Goal: Information Seeking & Learning: Compare options

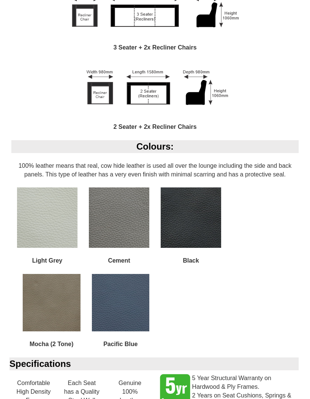
scroll to position [658, 0]
click at [55, 307] on img at bounding box center [52, 303] width 58 height 58
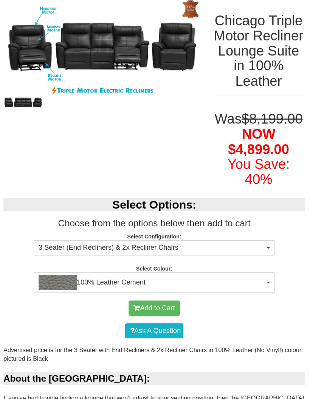
scroll to position [101, 0]
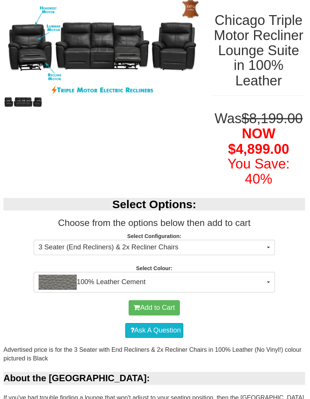
click at [268, 289] on button "100% Leather Cement" at bounding box center [155, 280] width 239 height 20
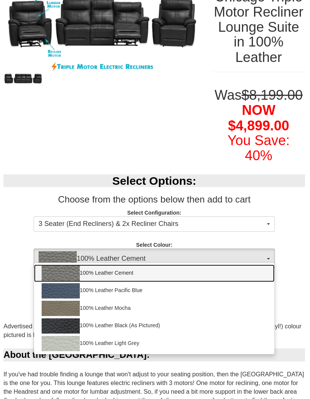
scroll to position [131, 0]
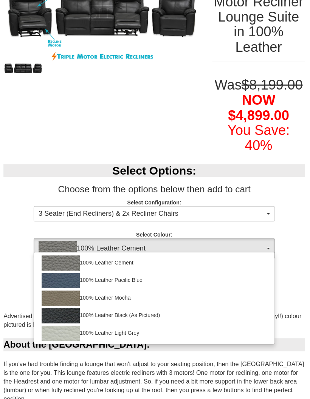
click at [269, 257] on div at bounding box center [155, 199] width 310 height 399
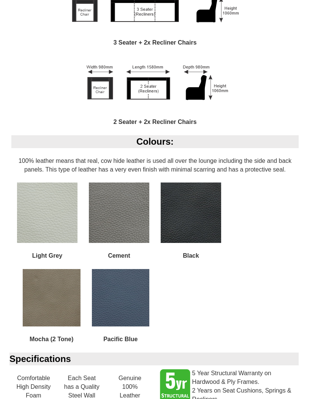
scroll to position [663, 0]
click at [53, 309] on img at bounding box center [52, 298] width 58 height 58
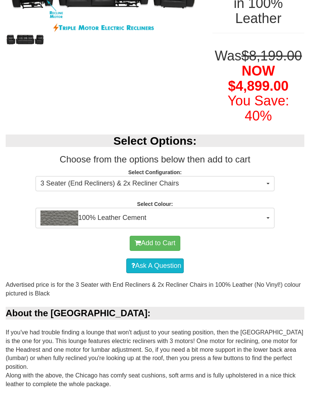
scroll to position [163, 0]
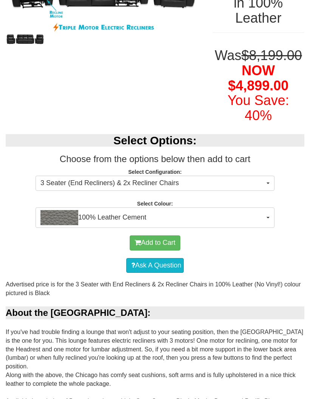
click at [274, 228] on button "100% Leather Cement" at bounding box center [155, 218] width 239 height 20
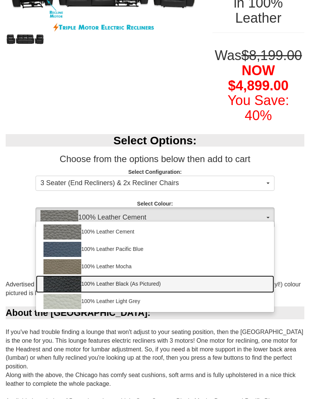
click at [65, 292] on img at bounding box center [62, 284] width 38 height 15
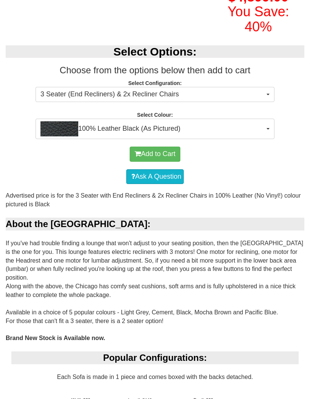
click at [267, 139] on button "100% Leather Black (As Pictured)" at bounding box center [155, 129] width 239 height 20
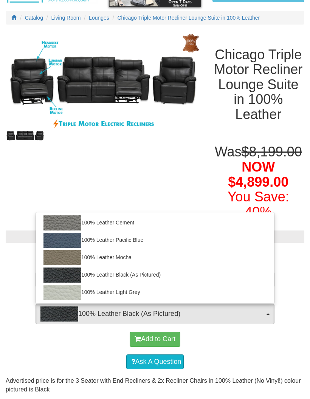
scroll to position [67, 0]
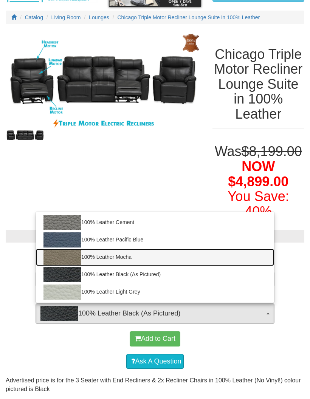
click at [119, 266] on link "100% Leather Mocha" at bounding box center [155, 257] width 238 height 17
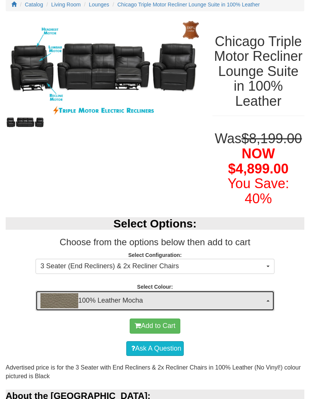
scroll to position [80, 0]
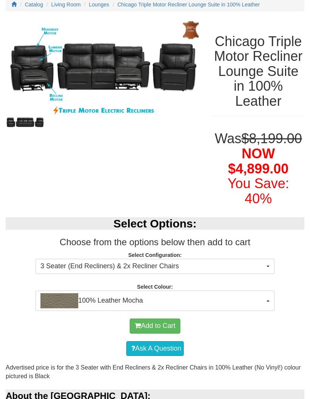
click at [267, 302] on span "button" at bounding box center [268, 301] width 3 height 2
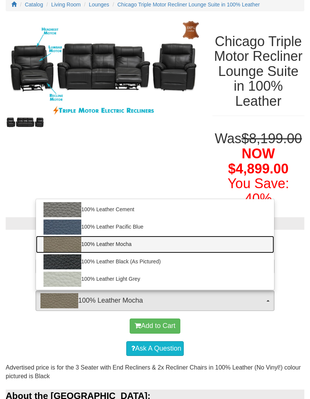
scroll to position [67, 0]
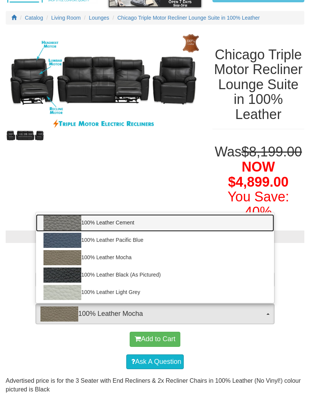
click at [99, 232] on link "100% Leather Cement" at bounding box center [155, 222] width 238 height 17
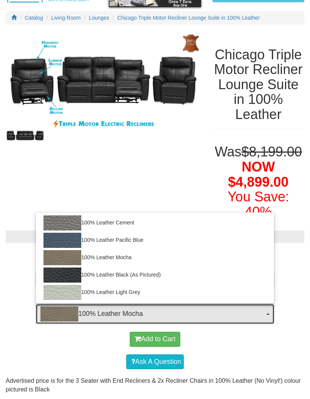
select select "2001"
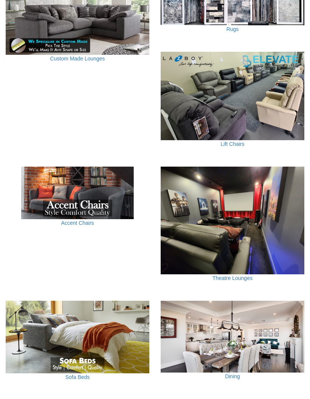
scroll to position [426, 0]
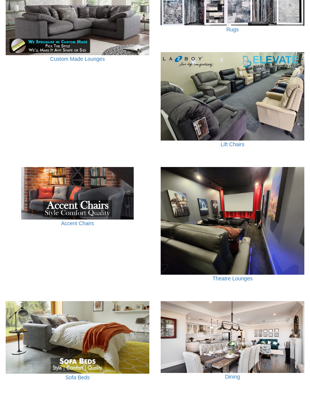
click at [229, 263] on img at bounding box center [233, 221] width 144 height 108
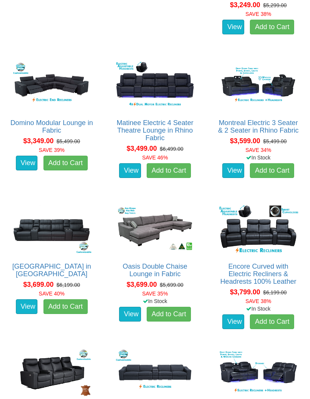
scroll to position [1308, 0]
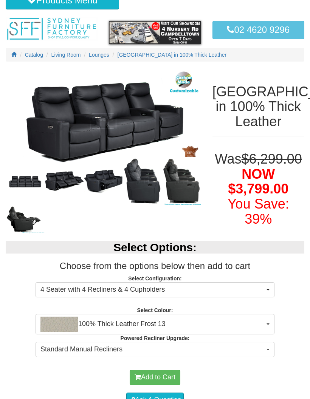
scroll to position [30, 0]
click at [266, 335] on button "100% Thick Leather Frost 13" at bounding box center [155, 324] width 239 height 20
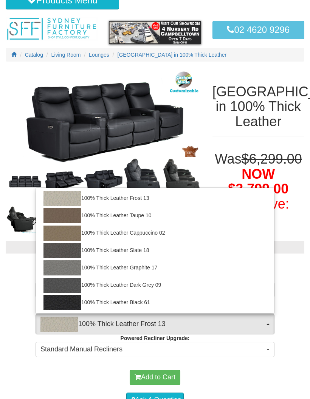
click at [263, 397] on div at bounding box center [155, 199] width 310 height 399
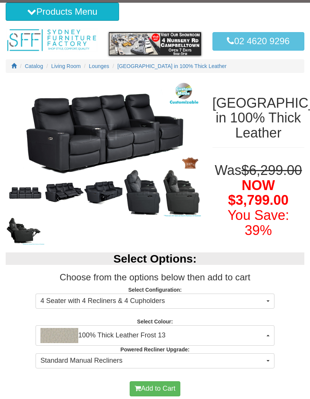
scroll to position [0, 0]
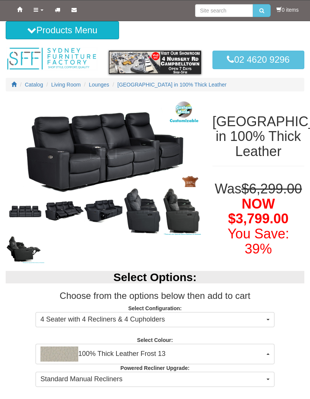
click at [102, 172] on img at bounding box center [103, 151] width 195 height 104
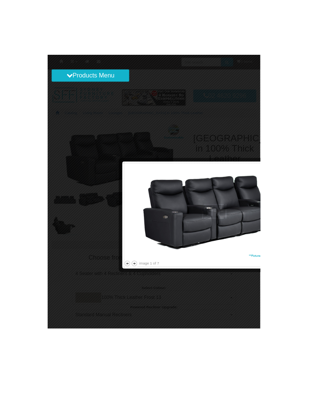
scroll to position [11, 0]
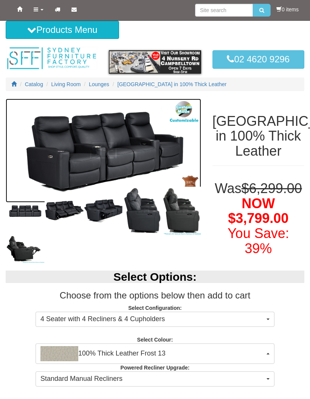
scroll to position [0, 0]
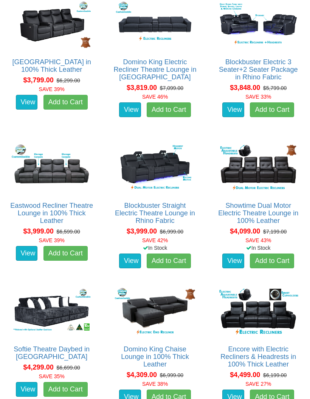
scroll to position [1674, 0]
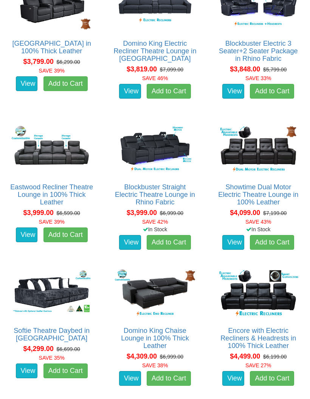
click at [220, 340] on link "Encore with Electric Recliners & Headrests in 100% Thick Leather" at bounding box center [258, 338] width 76 height 23
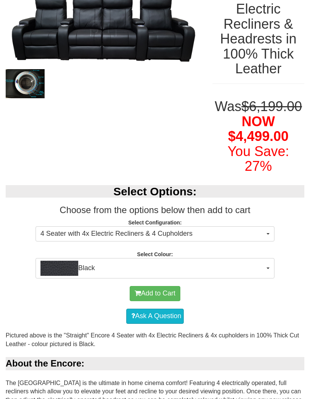
scroll to position [139, 0]
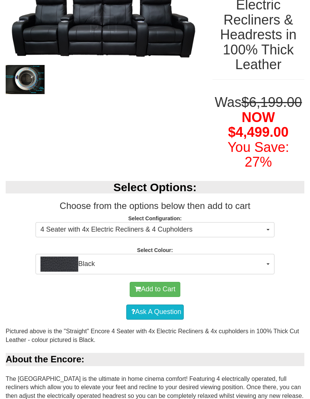
click at [267, 260] on button "Black" at bounding box center [155, 264] width 239 height 20
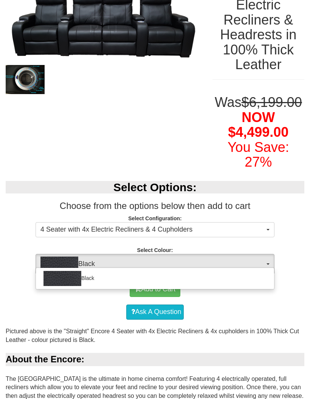
click at [195, 128] on div at bounding box center [155, 199] width 310 height 399
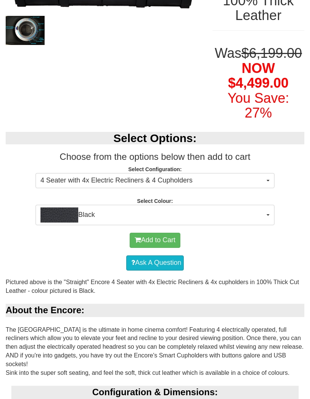
scroll to position [0, 0]
